Goal: Download file/media

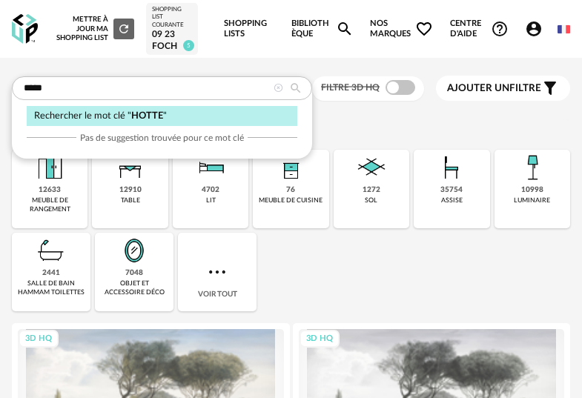
type input "*****"
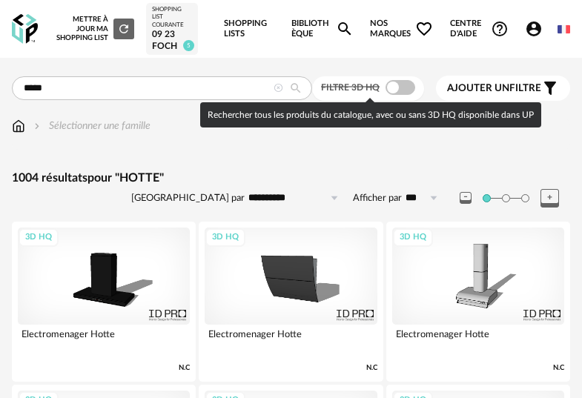
click at [399, 93] on span at bounding box center [400, 87] width 30 height 15
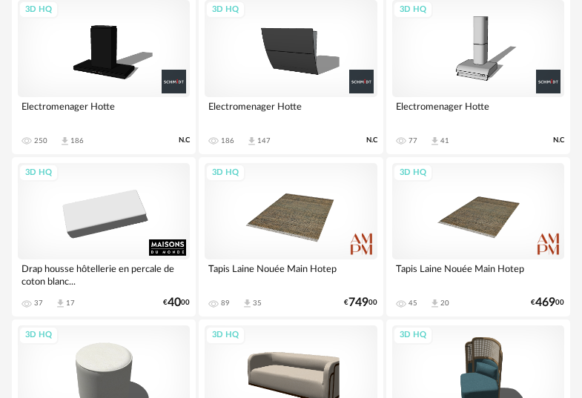
scroll to position [388, 0]
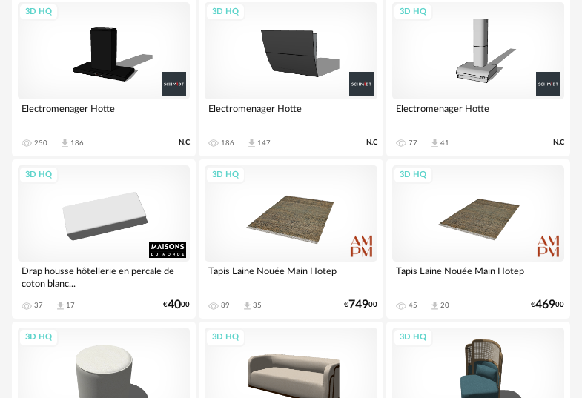
click at [297, 61] on div "3D HQ" at bounding box center [290, 50] width 172 height 97
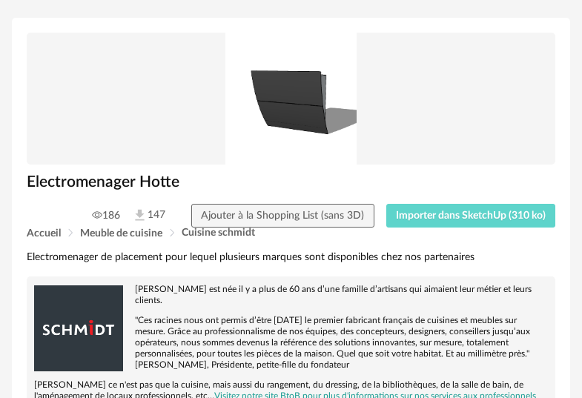
scroll to position [97, 0]
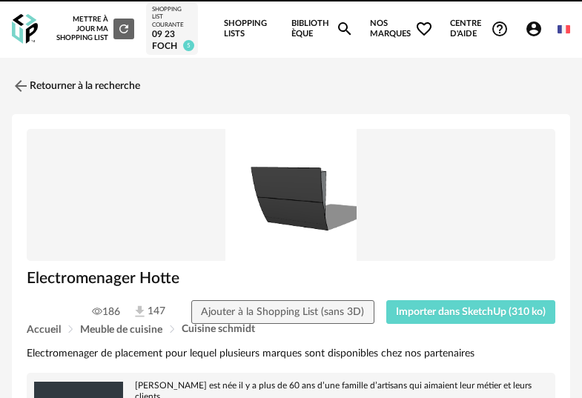
click at [24, 33] on img at bounding box center [25, 29] width 26 height 30
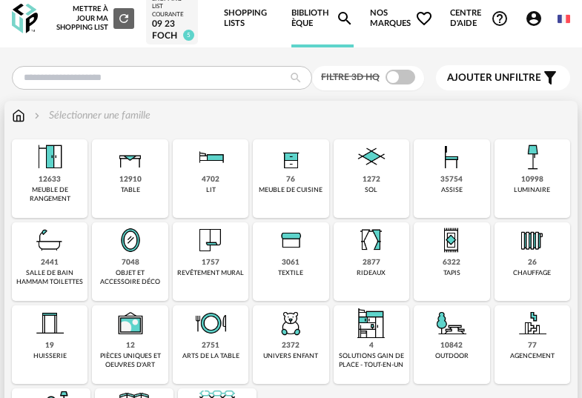
scroll to position [100, 0]
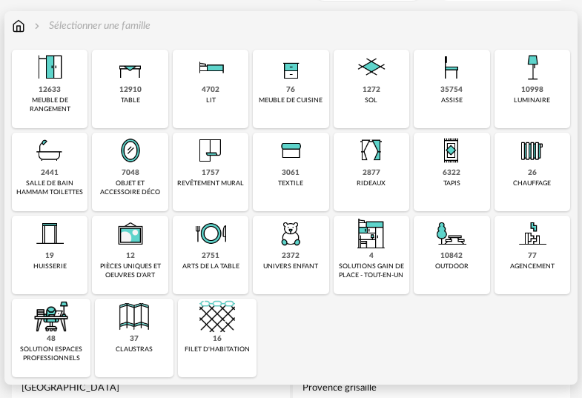
click at [209, 226] on img at bounding box center [211, 234] width 36 height 36
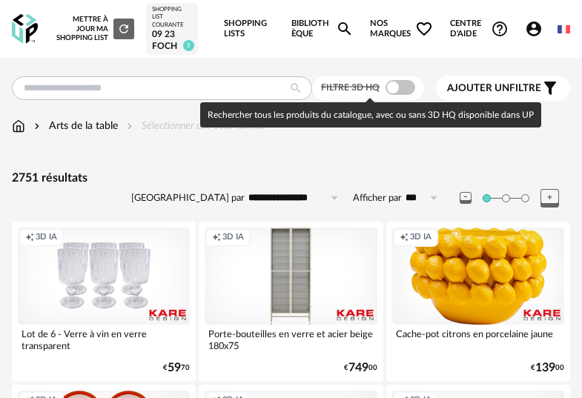
click at [399, 88] on span at bounding box center [400, 87] width 30 height 15
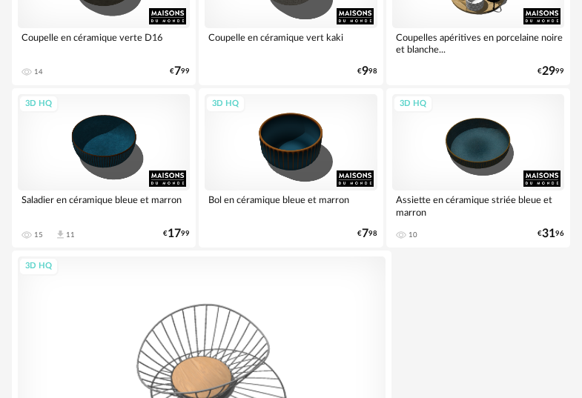
scroll to position [5560, 0]
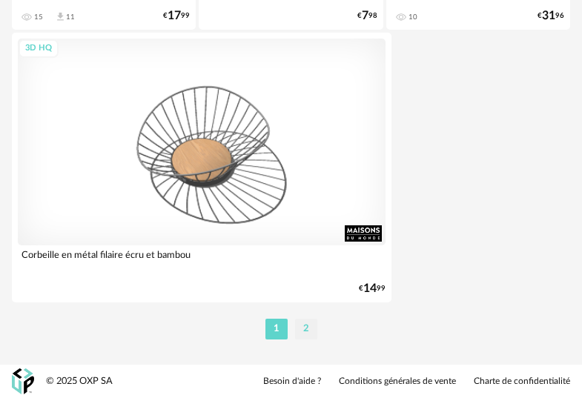
click at [312, 323] on li "2" at bounding box center [306, 329] width 22 height 21
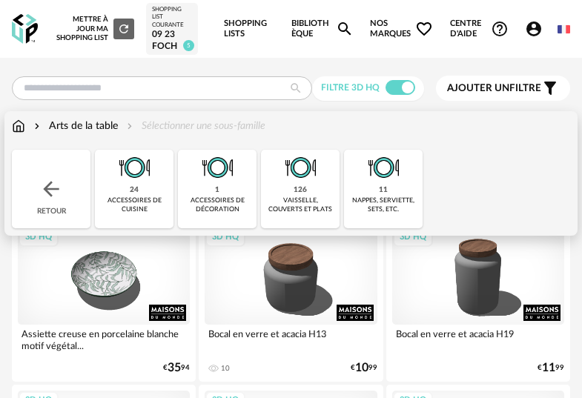
click at [30, 127] on div "Arts de la table Sélectionner une sous-famille" at bounding box center [138, 126] width 253 height 15
click at [21, 129] on img at bounding box center [18, 126] width 13 height 15
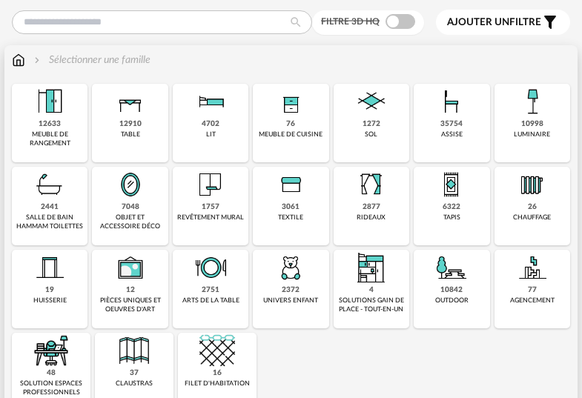
scroll to position [69, 0]
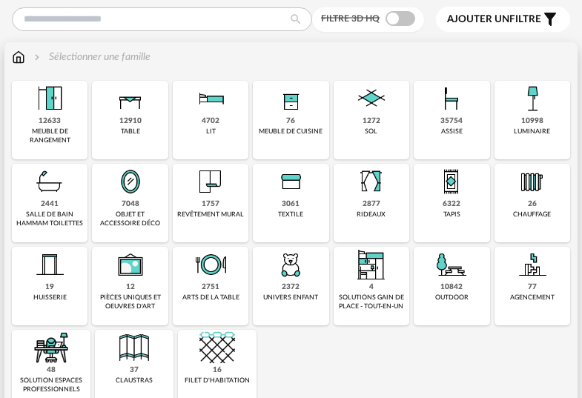
click at [153, 205] on div "7048 objet et accessoire déco" at bounding box center [130, 203] width 76 height 79
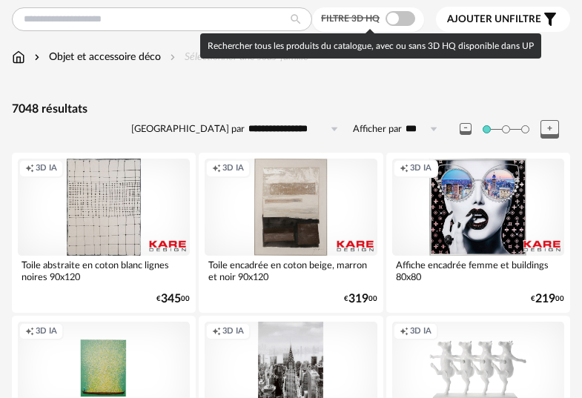
click at [401, 20] on span at bounding box center [400, 18] width 30 height 15
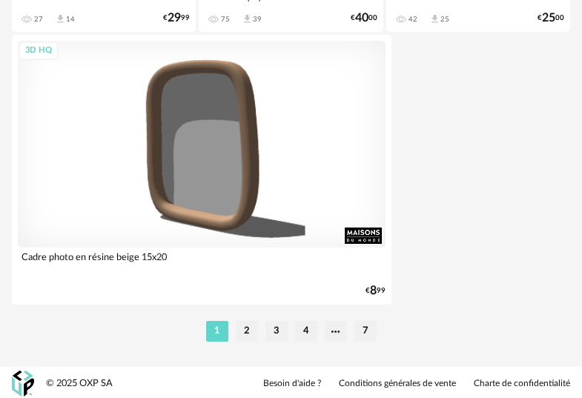
scroll to position [5560, 0]
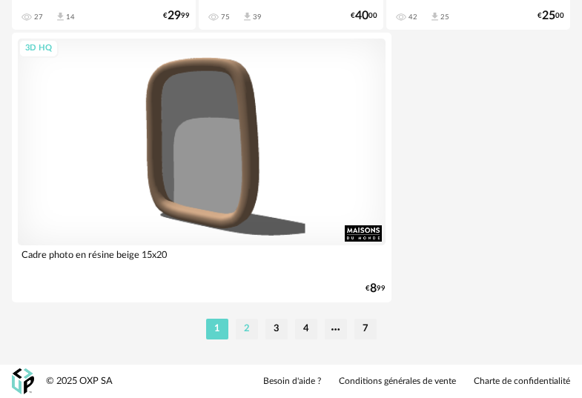
click at [247, 333] on li "2" at bounding box center [247, 329] width 22 height 21
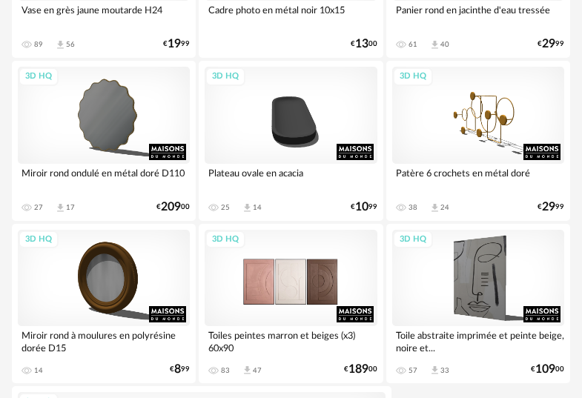
scroll to position [5560, 0]
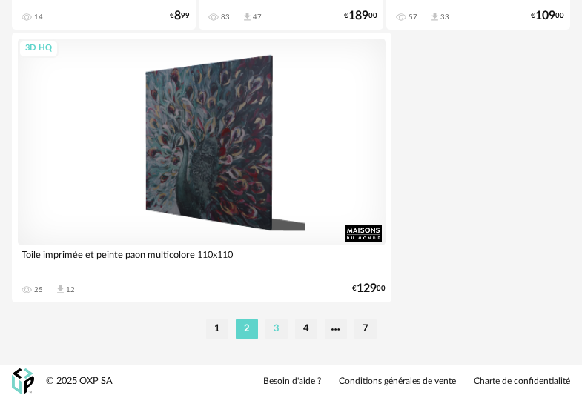
click at [281, 325] on li "3" at bounding box center [276, 329] width 22 height 21
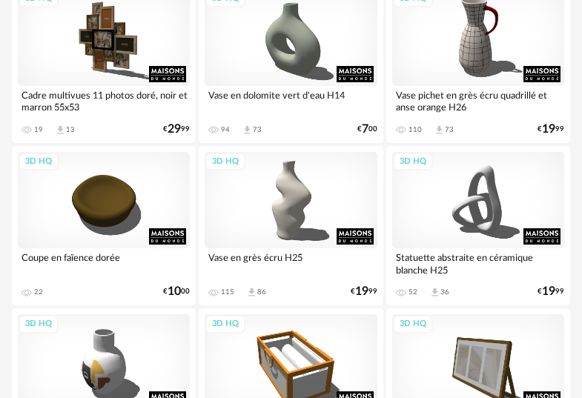
scroll to position [891, 0]
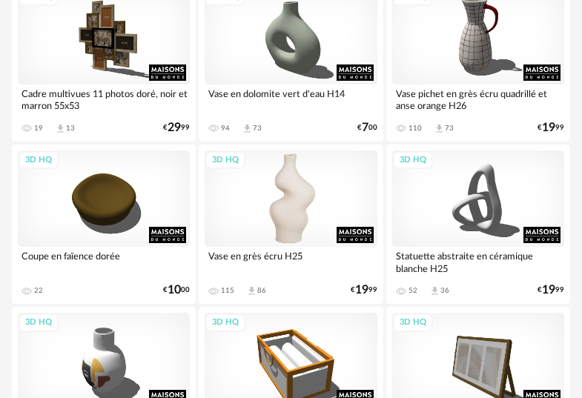
click at [305, 217] on div "3D HQ" at bounding box center [290, 198] width 172 height 97
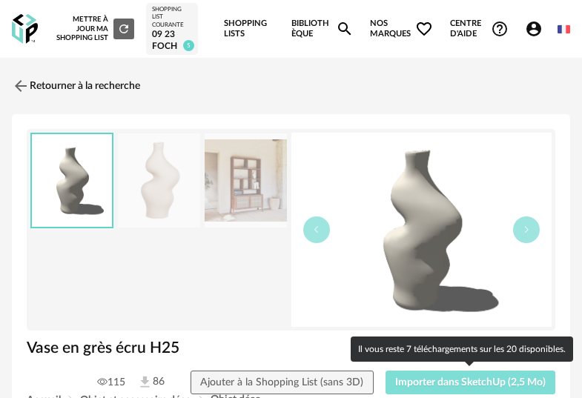
click at [462, 374] on button "Importer dans SketchUp (2,5 Mo)" at bounding box center [470, 382] width 170 height 24
